Goal: Find specific page/section: Find specific page/section

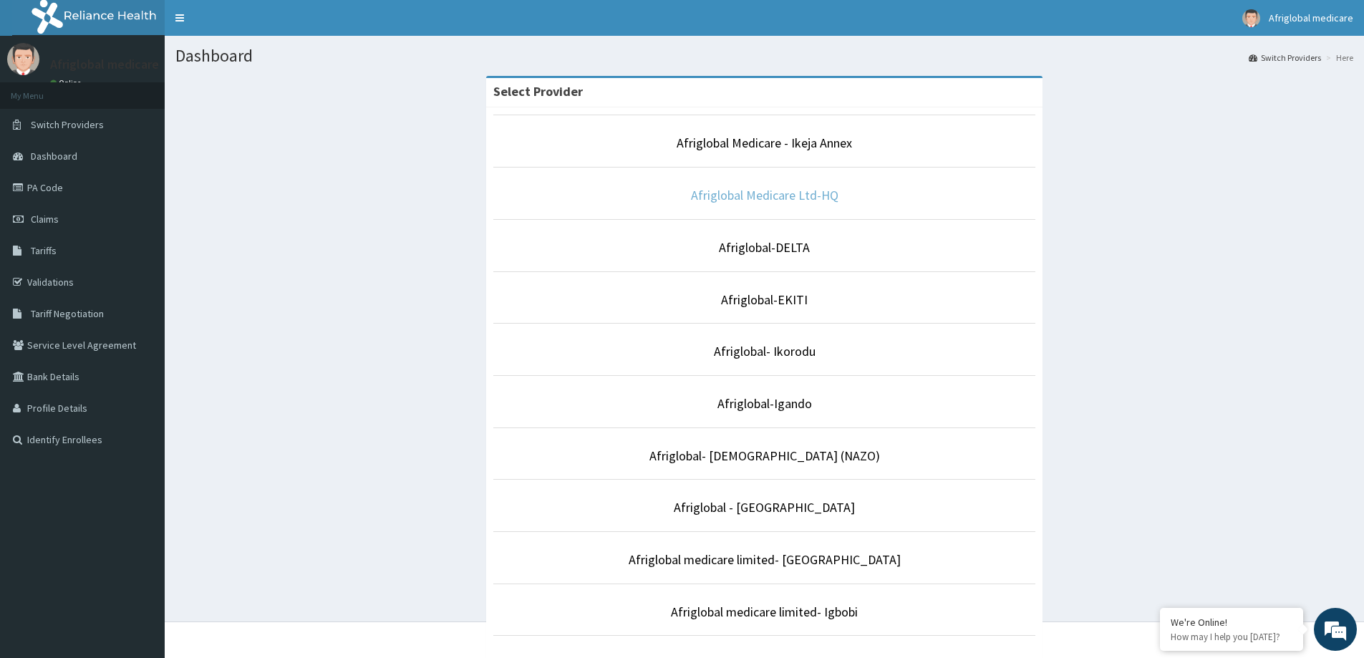
click at [814, 194] on link "Afriglobal Medicare Ltd-HQ" at bounding box center [764, 195] width 147 height 16
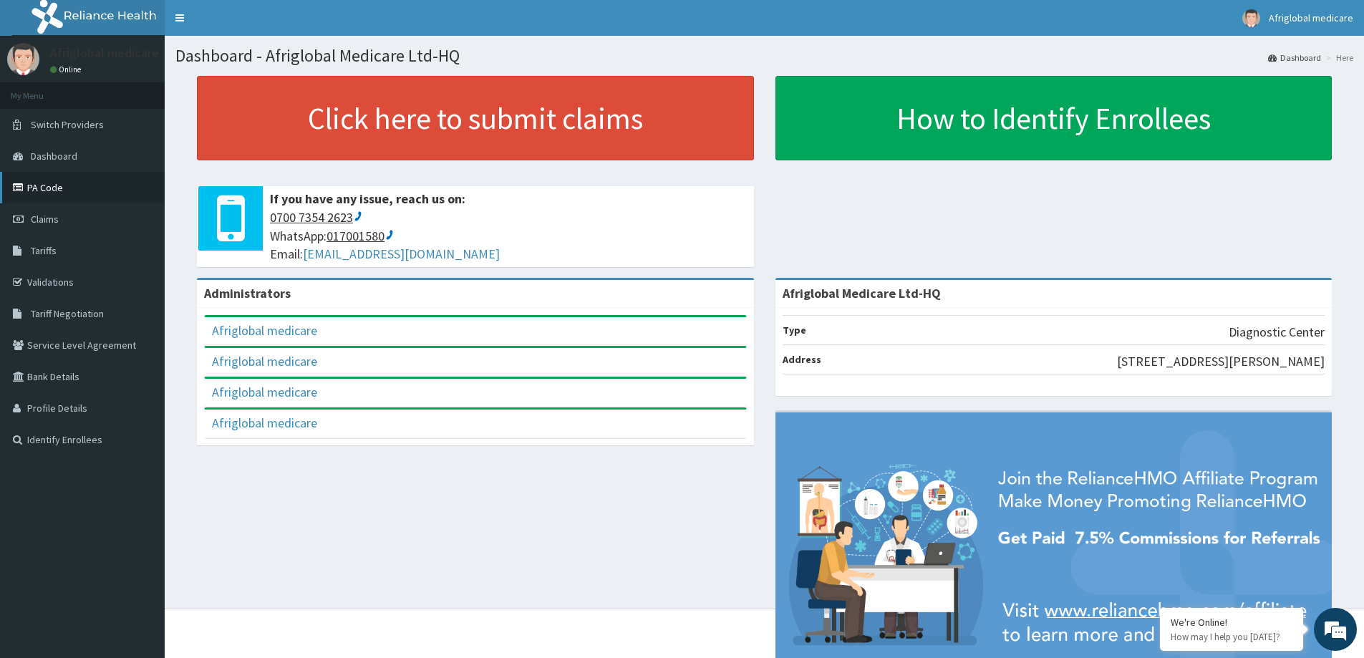
click at [35, 186] on link "PA Code" at bounding box center [82, 188] width 165 height 32
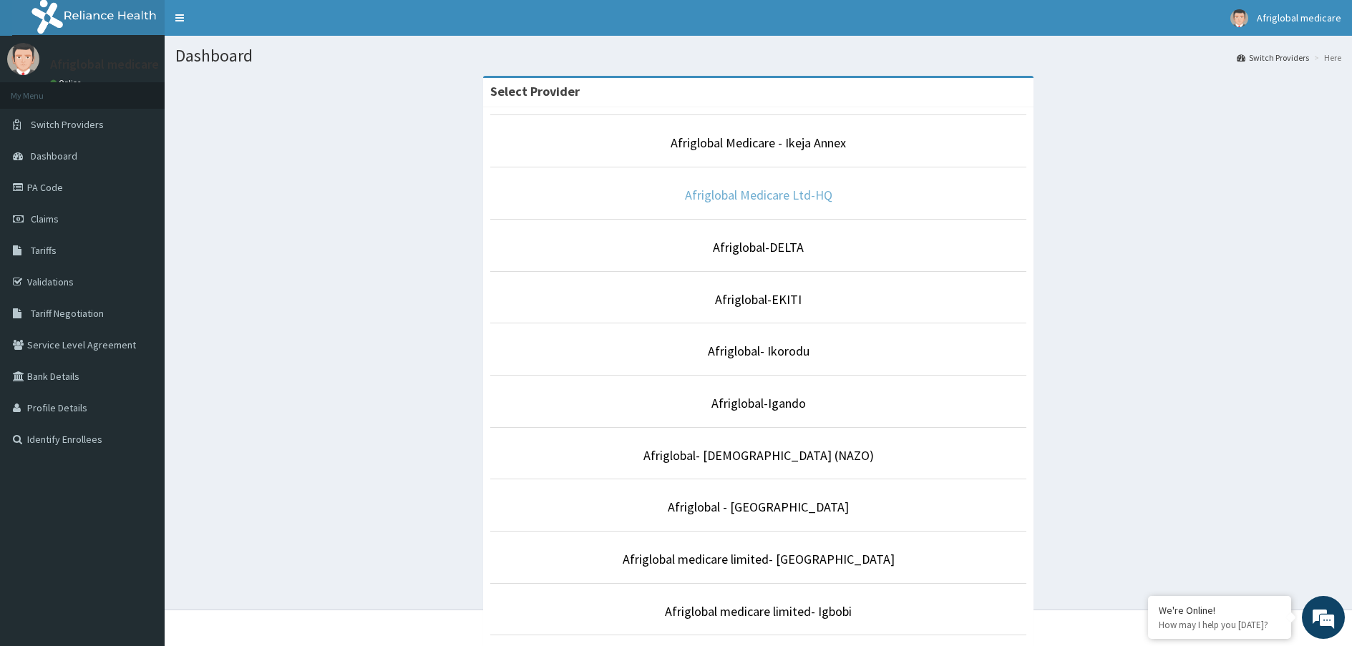
click at [773, 196] on link "Afriglobal Medicare Ltd-HQ" at bounding box center [758, 195] width 147 height 16
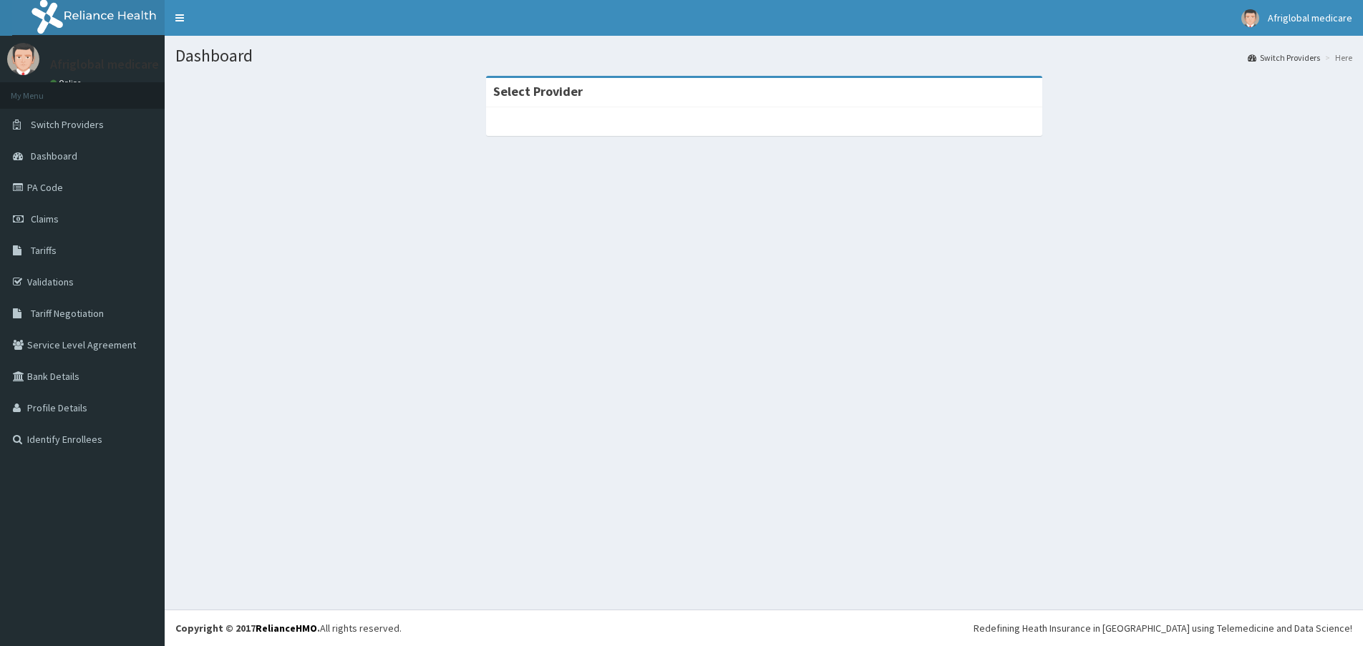
click at [28, 186] on link "PA Code" at bounding box center [82, 188] width 165 height 32
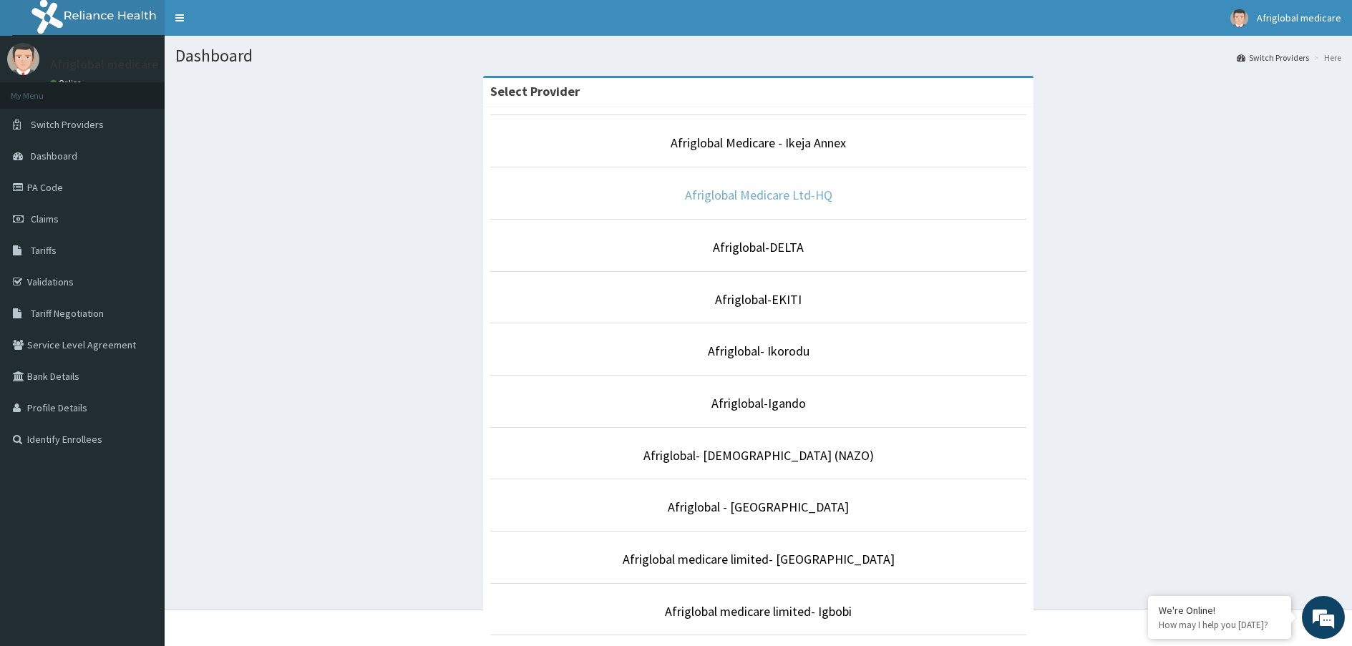
click at [750, 201] on link "Afriglobal Medicare Ltd-HQ" at bounding box center [758, 195] width 147 height 16
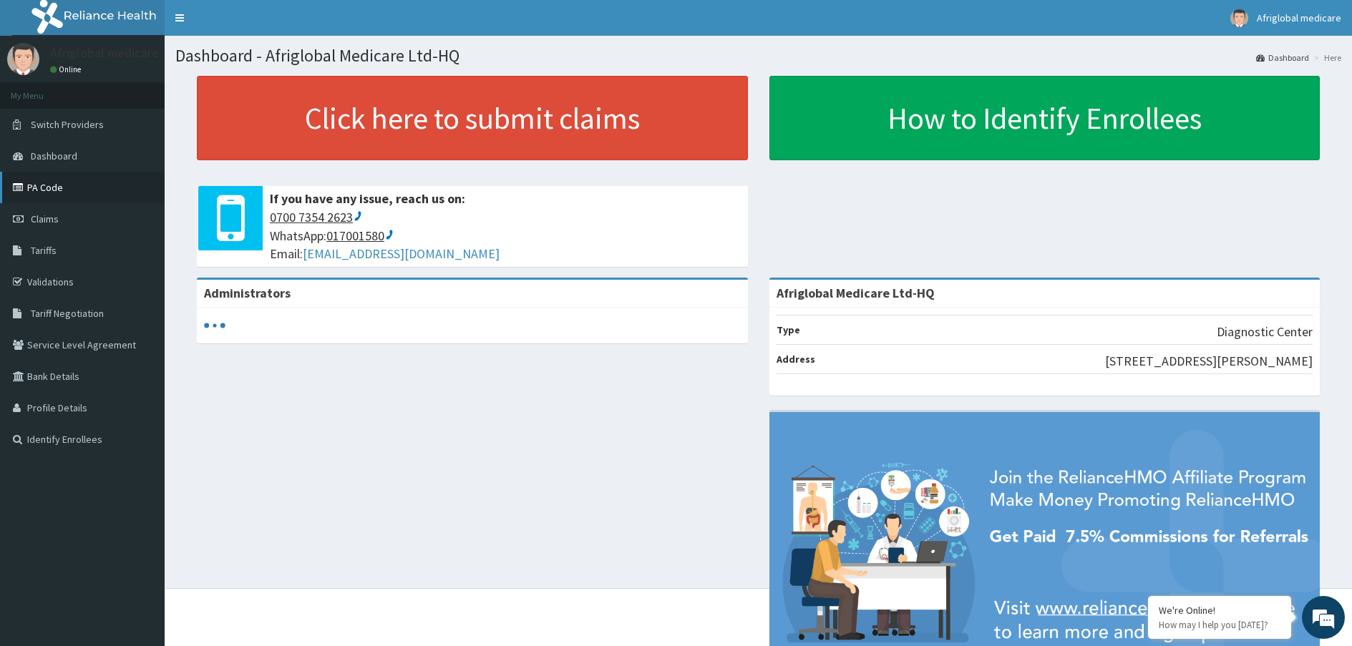
click at [41, 185] on link "PA Code" at bounding box center [82, 188] width 165 height 32
